Goal: Transaction & Acquisition: Purchase product/service

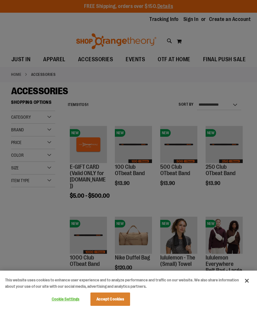
click at [114, 304] on button "Accept Cookies" at bounding box center [110, 299] width 40 height 13
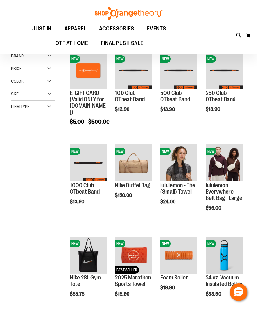
scroll to position [73, 0]
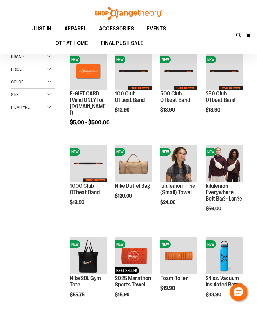
click at [140, 127] on li "NEW 100 Club OTbeat Band $13.90 Quickview" at bounding box center [133, 96] width 43 height 92
click at [173, 130] on li "NEW 500 Club OTbeat Band $13.90 Quickview" at bounding box center [178, 96] width 43 height 92
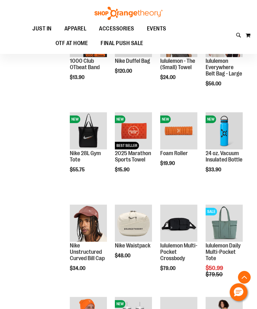
scroll to position [96, 0]
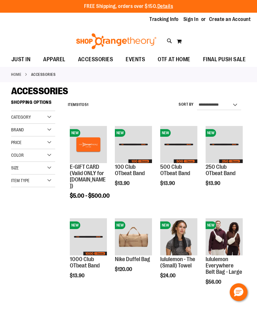
click at [83, 293] on span "Pre-Order" at bounding box center [69, 296] width 25 height 7
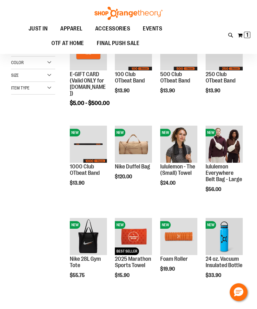
scroll to position [23, 0]
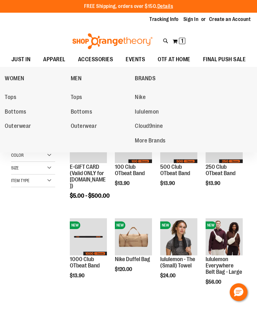
click at [12, 100] on span "Tops" at bounding box center [10, 98] width 11 height 8
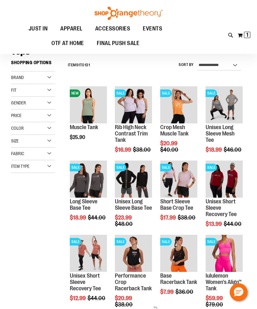
scroll to position [39, 0]
